Goal: Task Accomplishment & Management: Use online tool/utility

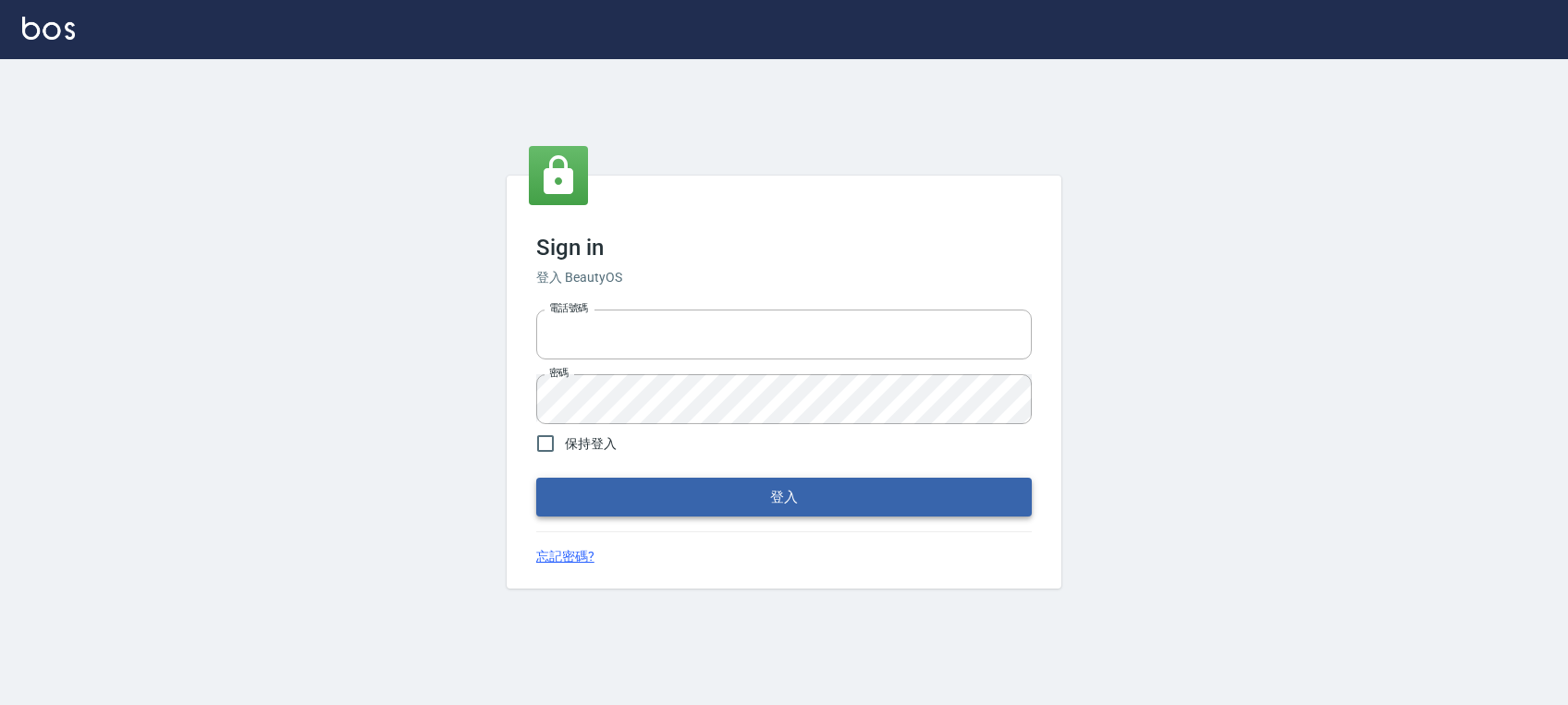
type input "0972392966"
click at [1002, 503] on button "登入" at bounding box center [783, 497] width 496 height 39
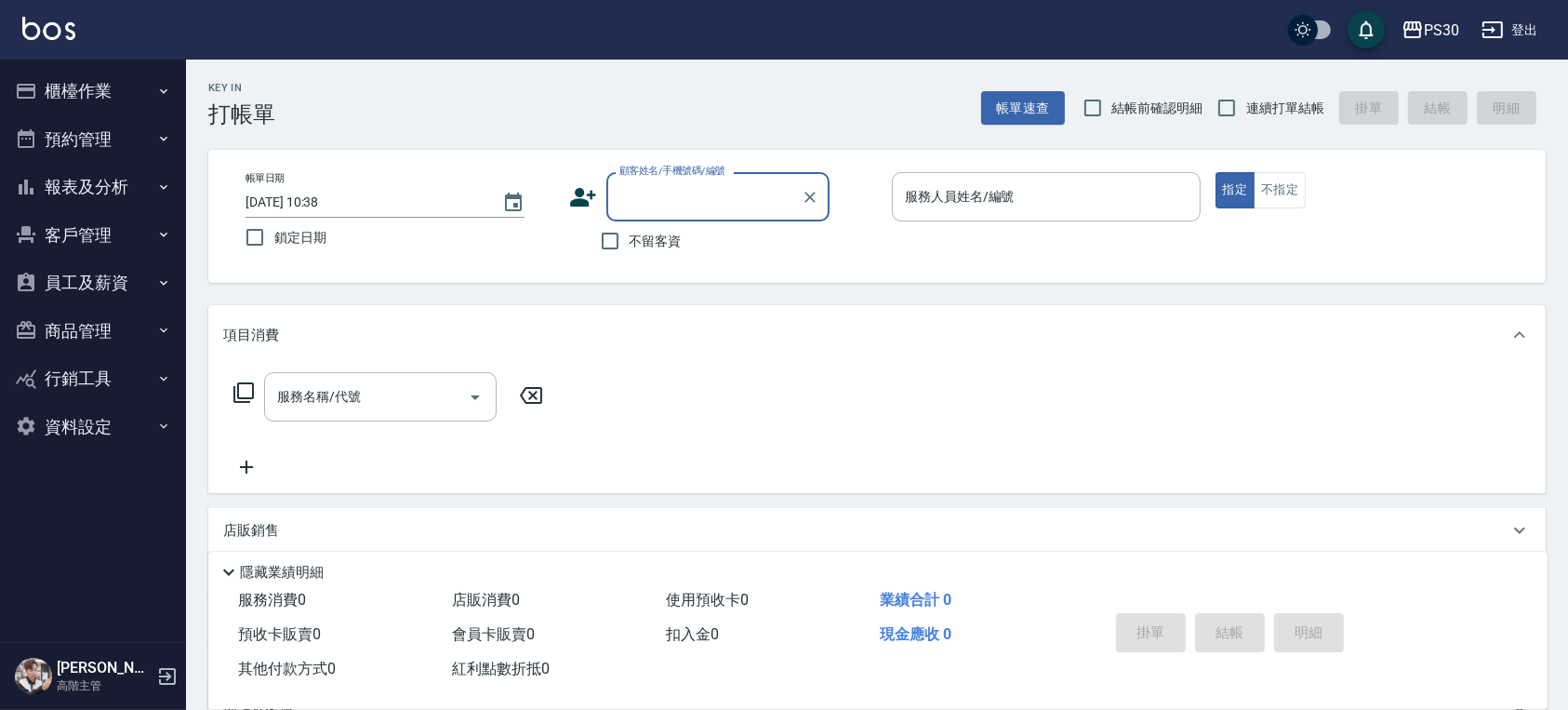
click at [74, 75] on button "櫃檯作業" at bounding box center [93, 91] width 171 height 48
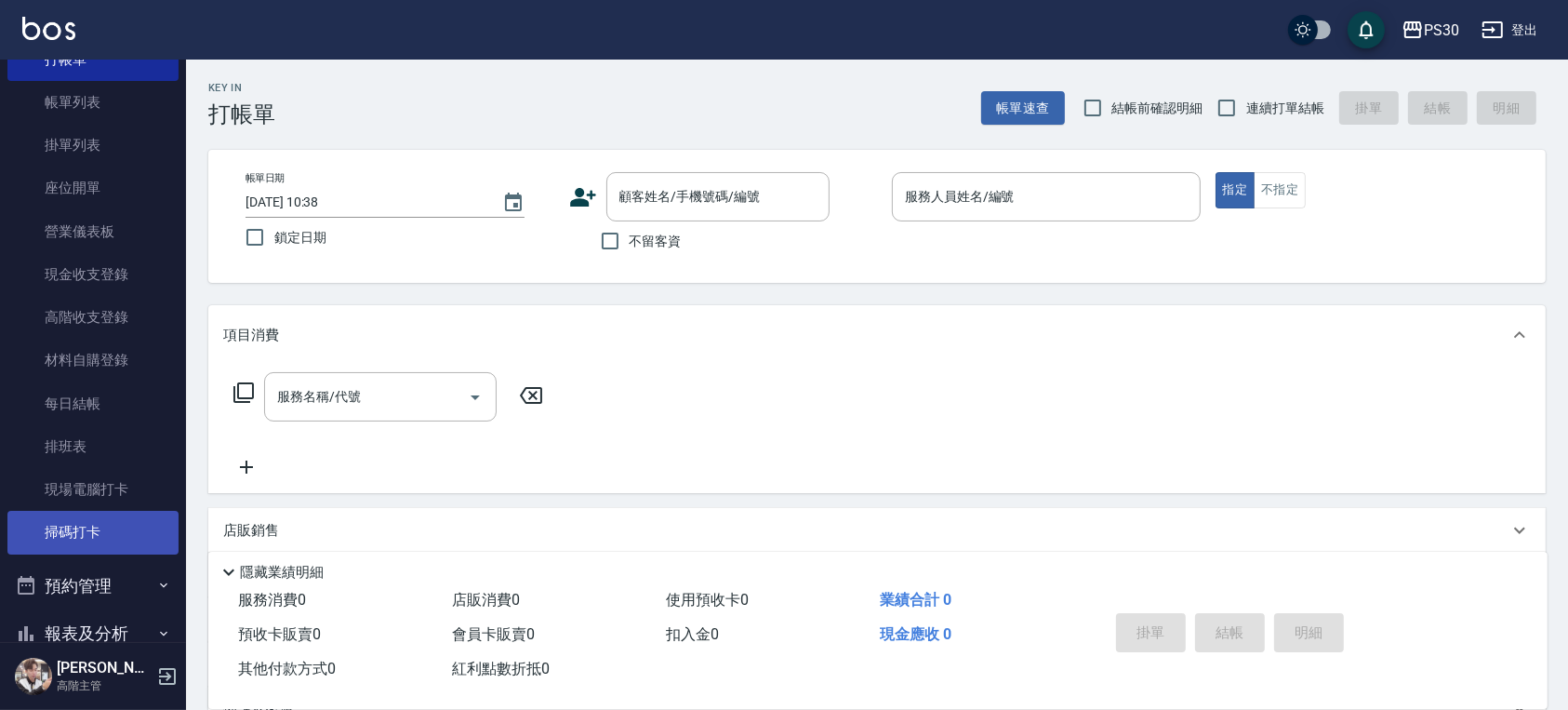
scroll to position [123, 0]
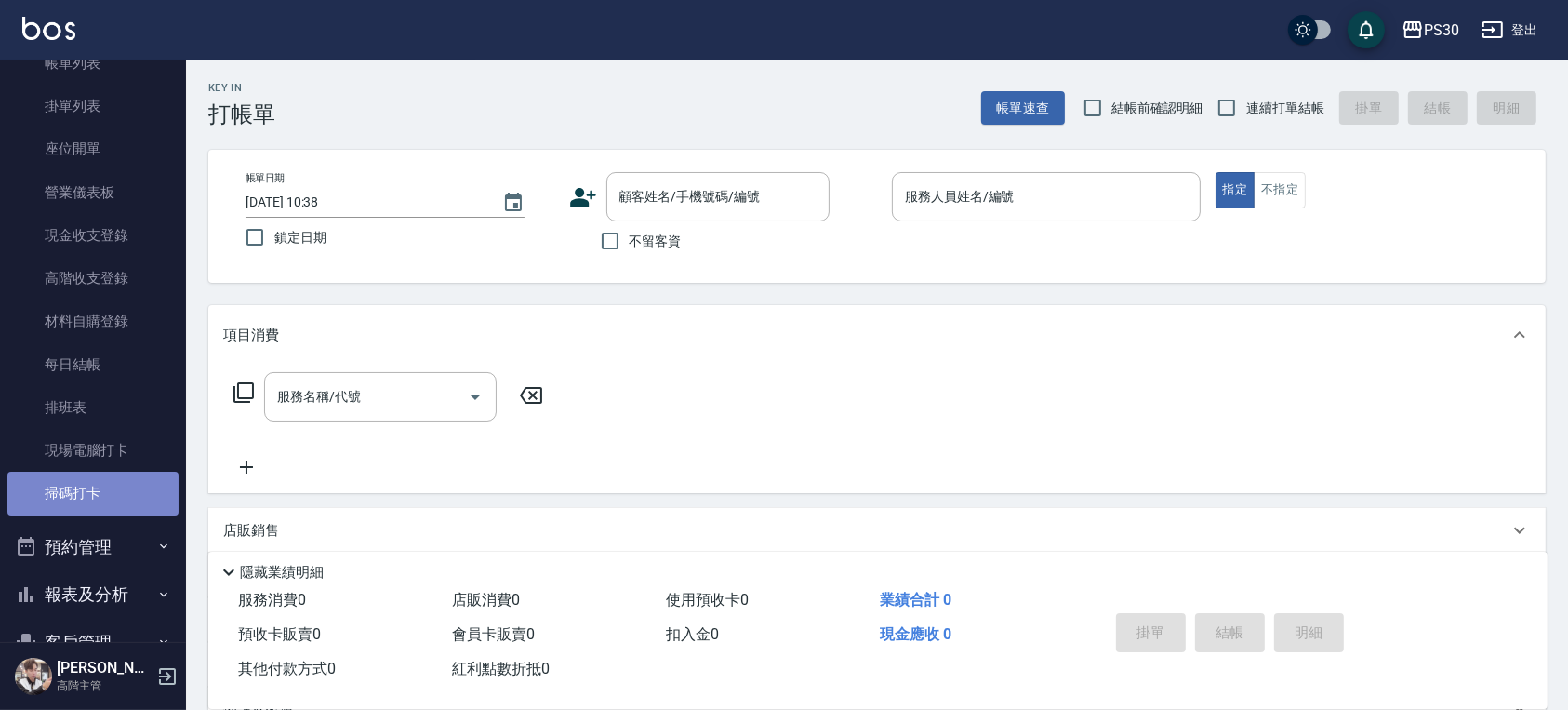
click at [142, 474] on link "掃碼打卡" at bounding box center [93, 493] width 171 height 42
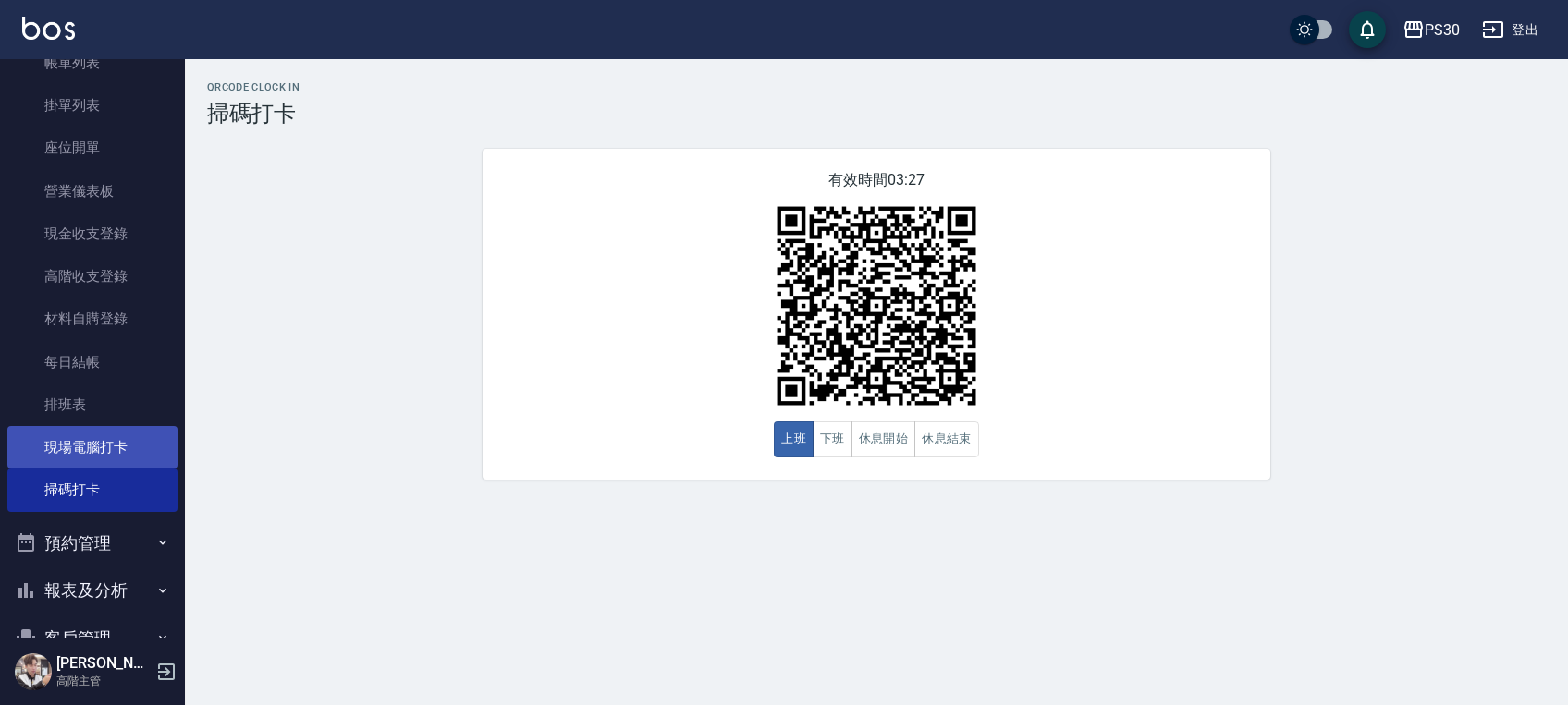
click at [54, 446] on link "現場電腦打卡" at bounding box center [92, 447] width 170 height 42
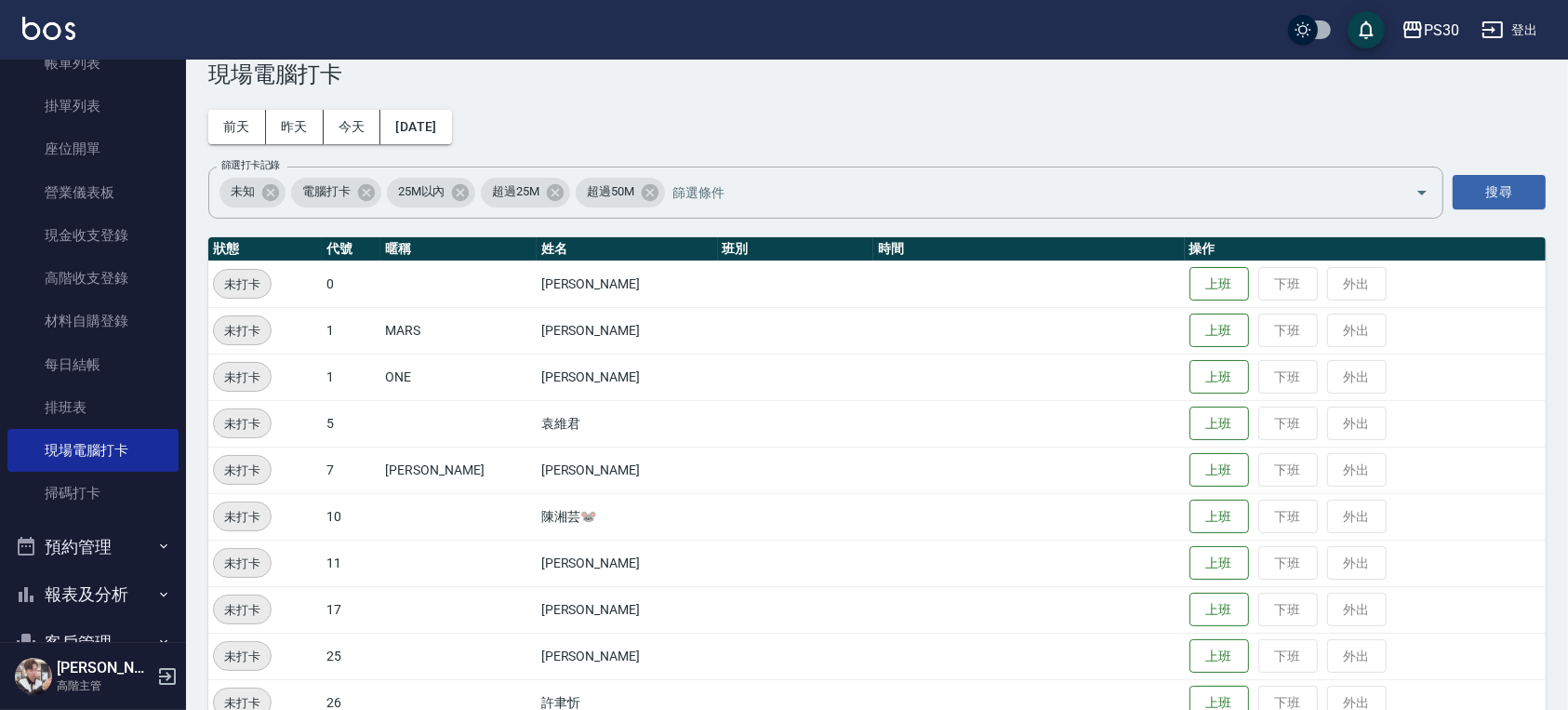
scroll to position [218, 0]
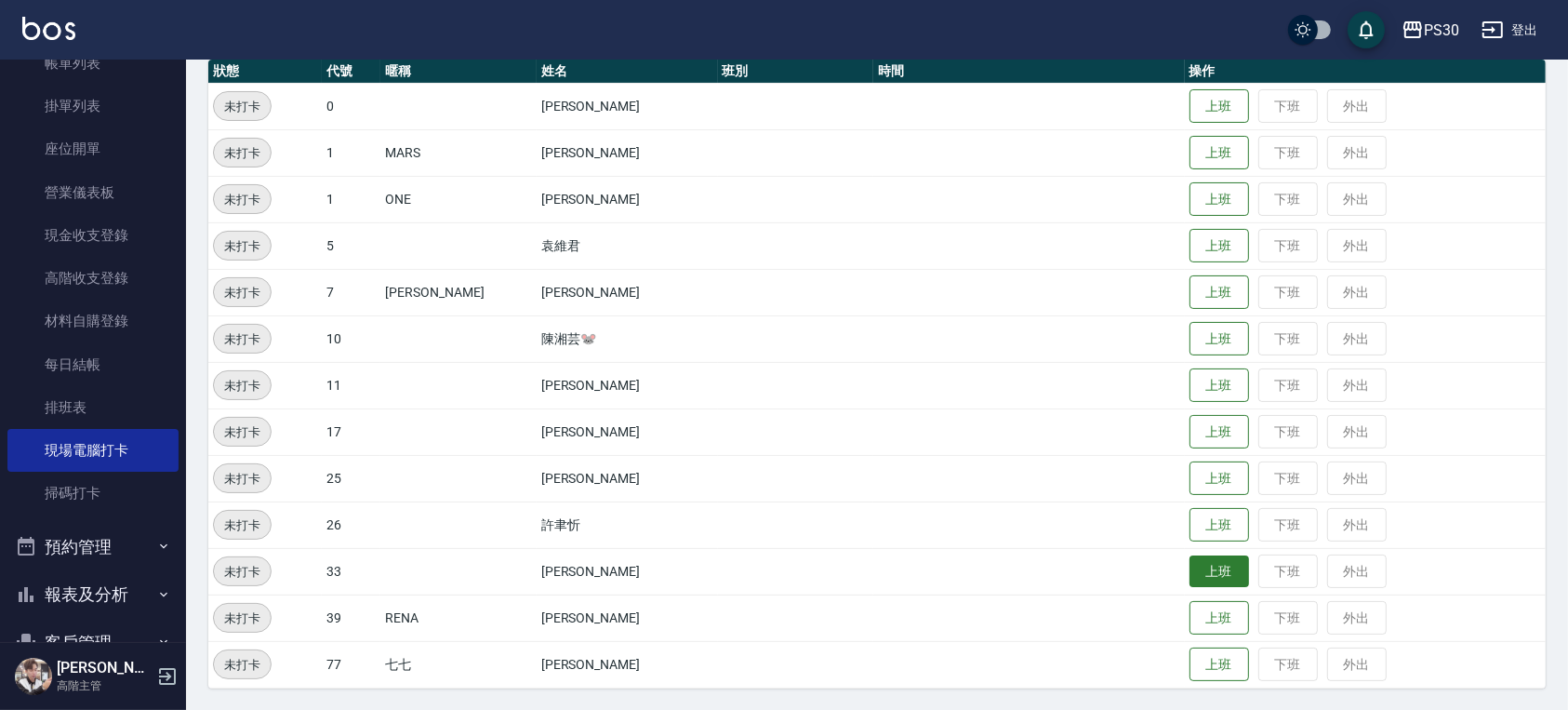
click at [1190, 578] on button "上班" at bounding box center [1219, 572] width 60 height 33
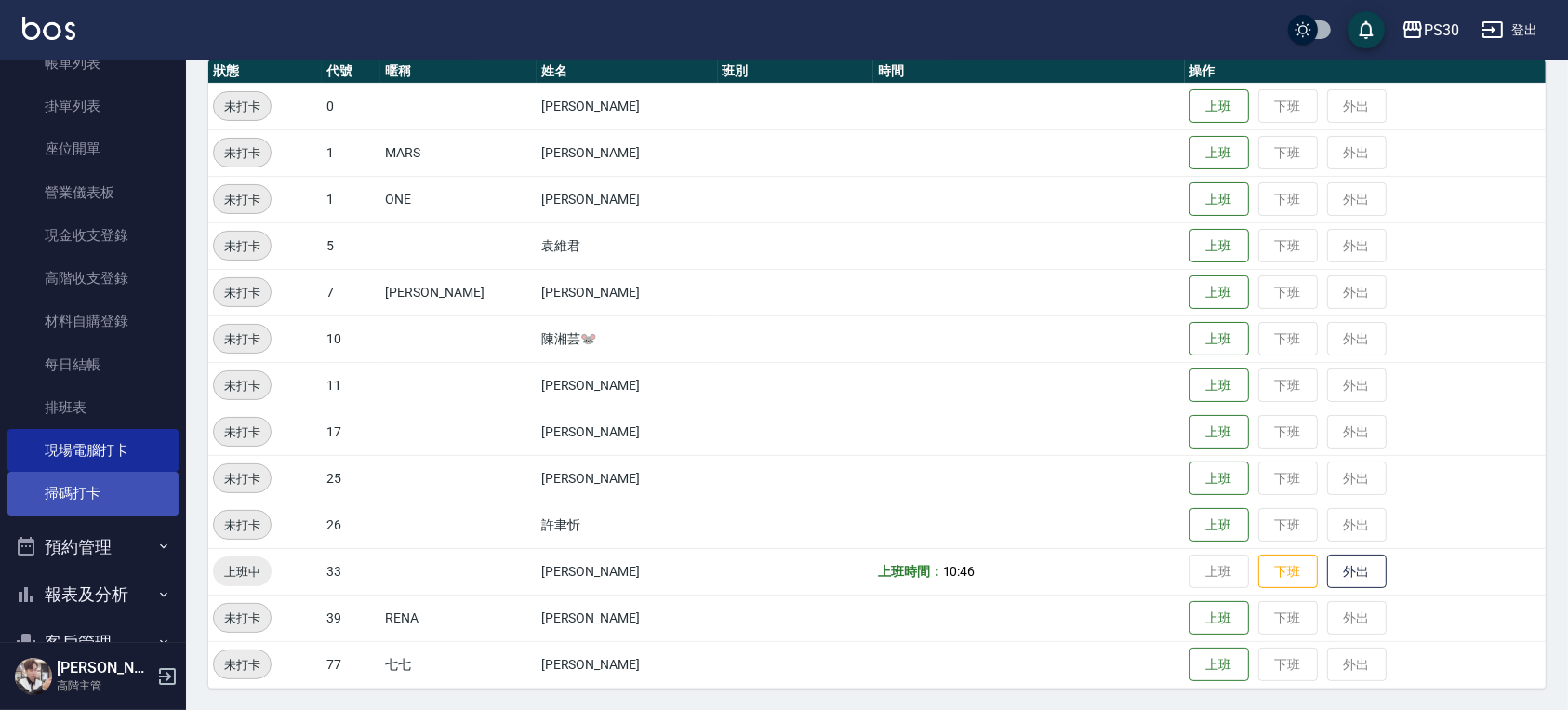
click at [110, 487] on link "掃碼打卡" at bounding box center [93, 493] width 171 height 42
